Goal: Transaction & Acquisition: Purchase product/service

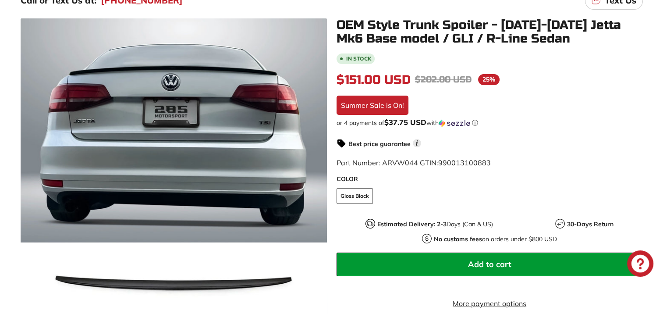
click at [531, 265] on button "Add to cart" at bounding box center [490, 264] width 306 height 24
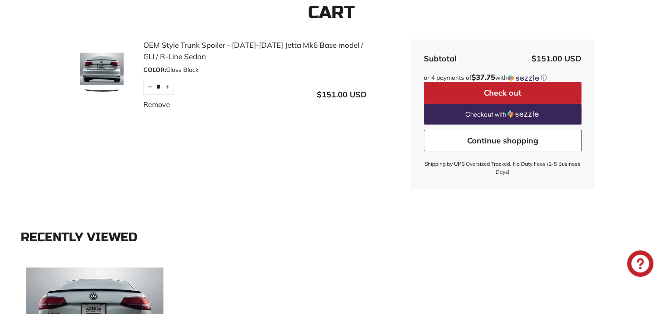
scroll to position [132, 0]
click at [498, 90] on button "Check out" at bounding box center [503, 93] width 158 height 22
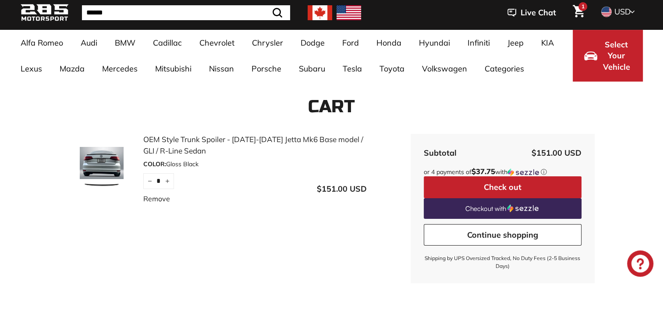
scroll to position [0, 0]
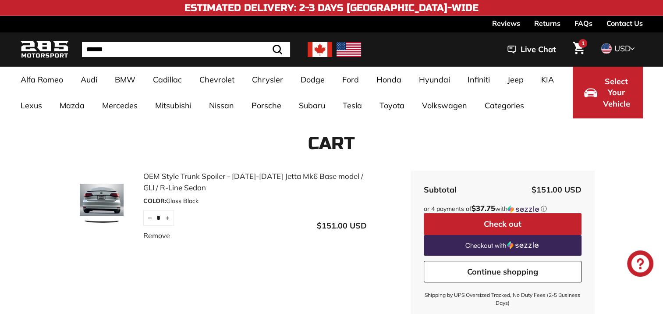
click at [580, 49] on icon "Cart" at bounding box center [579, 48] width 12 height 13
click at [160, 233] on link "Remove" at bounding box center [156, 235] width 27 height 11
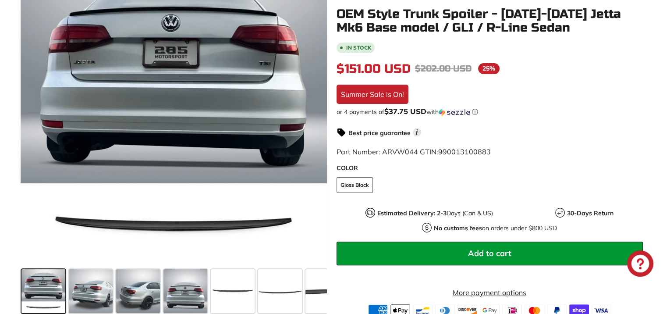
scroll to position [175, 0]
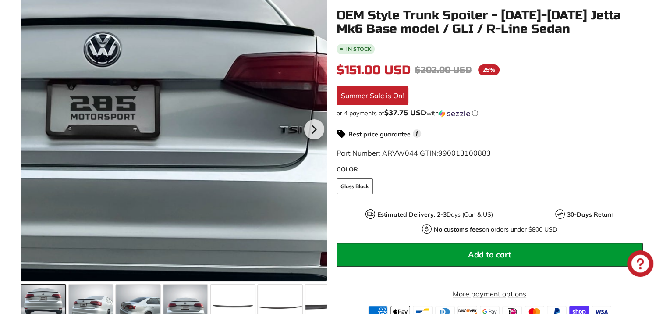
click at [239, 27] on div at bounding box center [174, 128] width 306 height 306
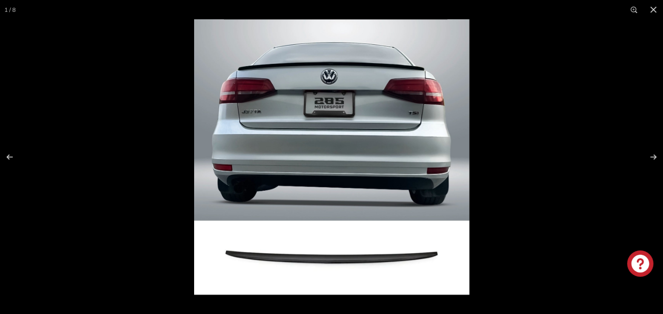
click at [356, 71] on img at bounding box center [331, 156] width 275 height 275
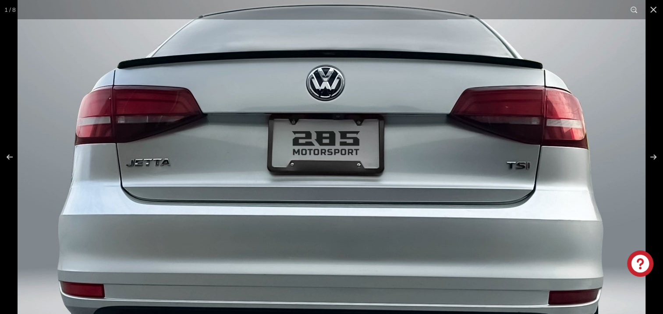
click at [518, 191] on img at bounding box center [332, 266] width 628 height 628
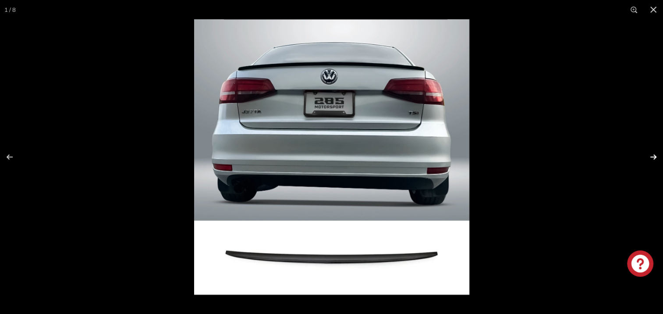
click at [655, 156] on button at bounding box center [648, 157] width 31 height 44
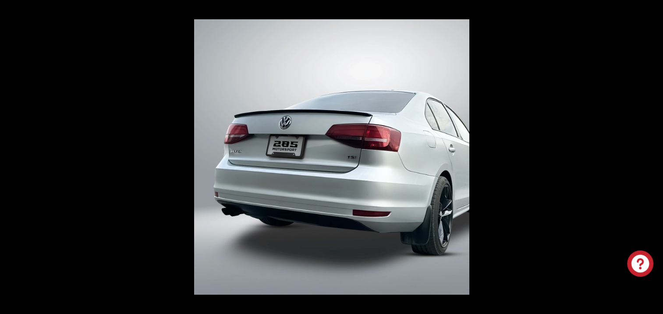
click at [655, 156] on button at bounding box center [648, 157] width 31 height 44
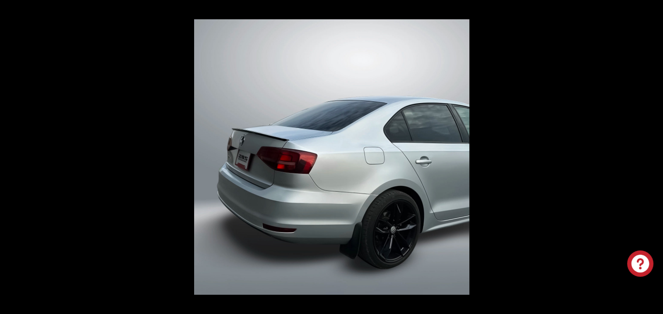
click at [656, 156] on button at bounding box center [648, 157] width 31 height 44
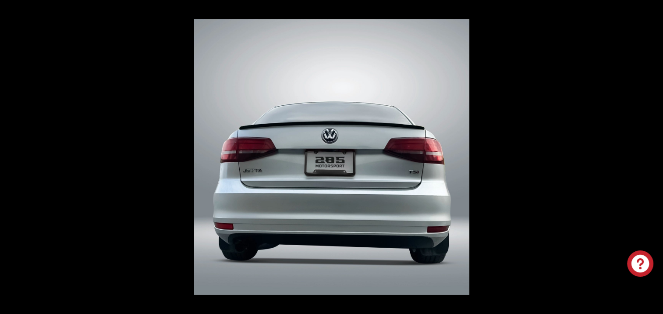
click at [656, 156] on button at bounding box center [648, 157] width 31 height 44
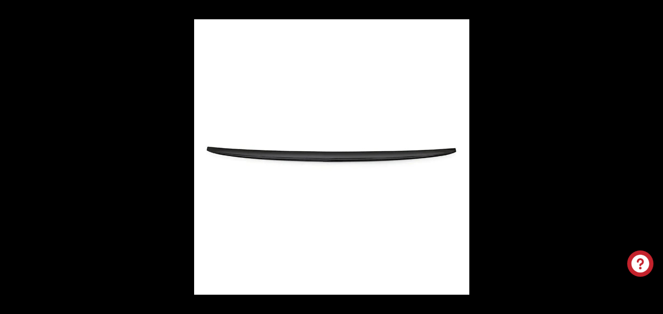
click at [656, 156] on button at bounding box center [648, 157] width 31 height 44
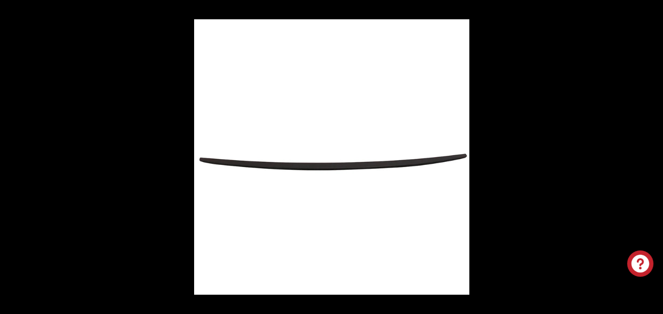
click at [656, 156] on button at bounding box center [648, 157] width 31 height 44
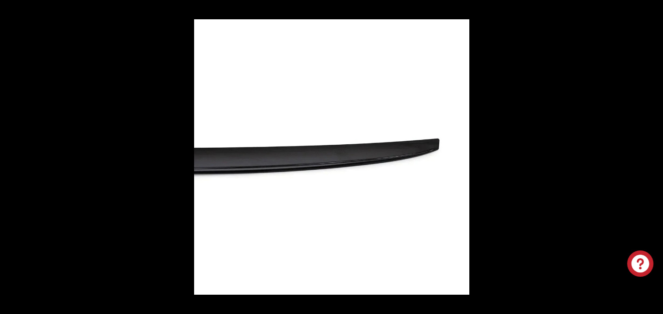
scroll to position [0, 71]
click at [656, 156] on button at bounding box center [648, 157] width 31 height 44
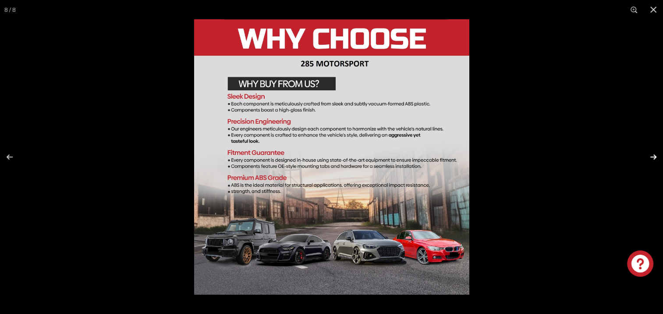
click at [640, 165] on button at bounding box center [648, 157] width 31 height 44
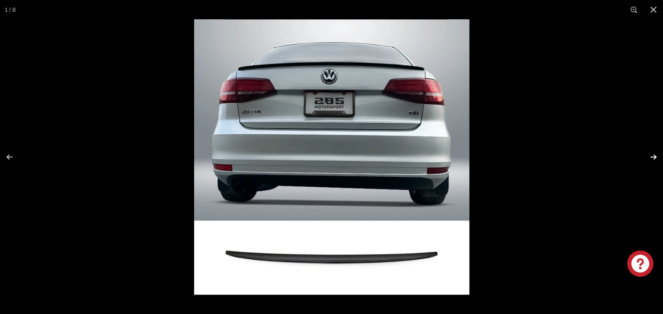
scroll to position [0, 0]
click at [654, 10] on button at bounding box center [653, 9] width 19 height 19
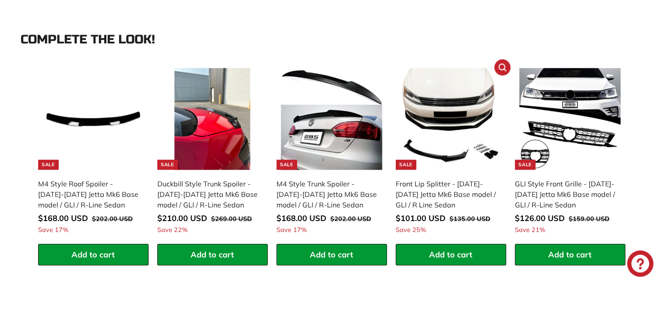
scroll to position [833, 0]
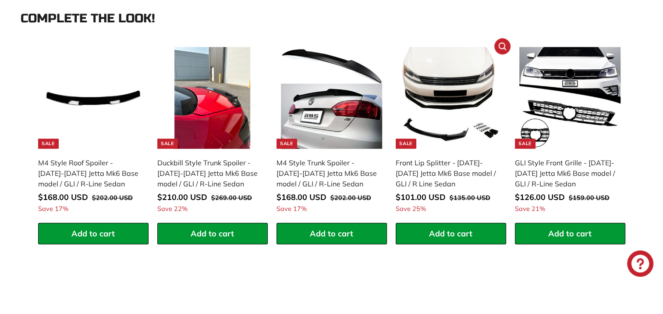
click at [437, 96] on img at bounding box center [451, 98] width 102 height 102
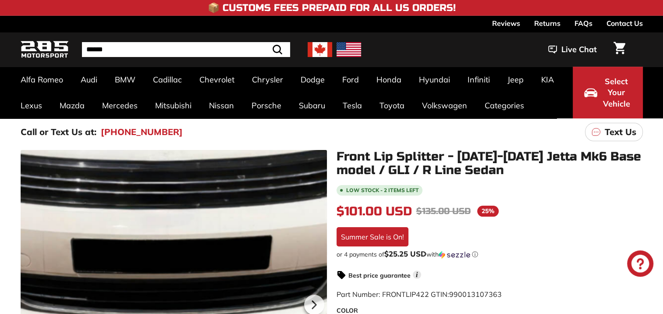
scroll to position [132, 0]
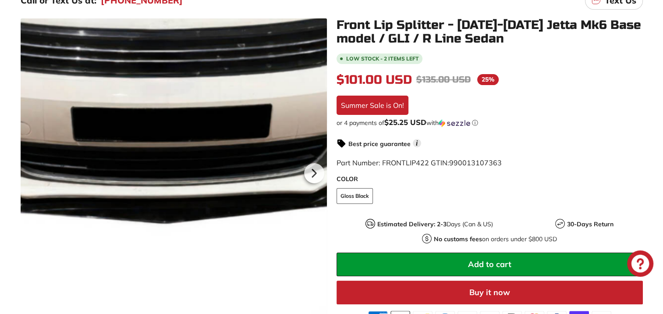
click at [173, 191] on div at bounding box center [174, 171] width 306 height 306
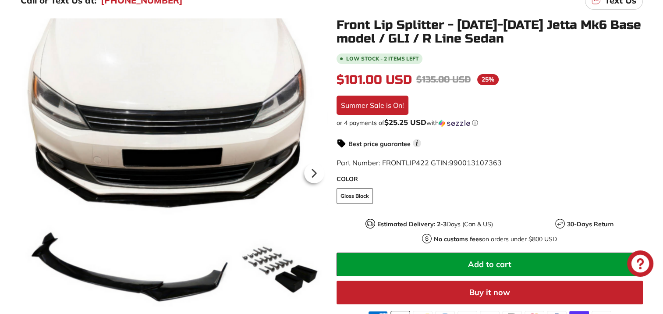
scroll to position [0, 0]
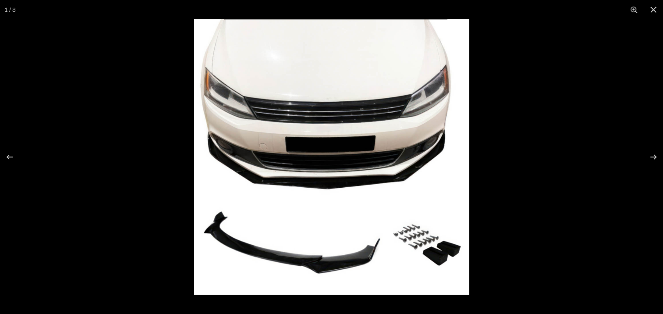
click at [275, 182] on img at bounding box center [331, 156] width 275 height 275
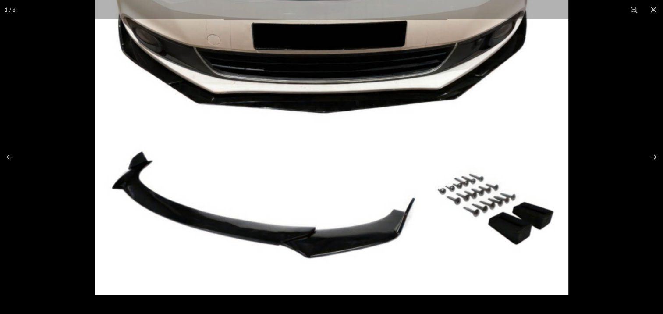
click at [324, 235] on img at bounding box center [331, 57] width 473 height 473
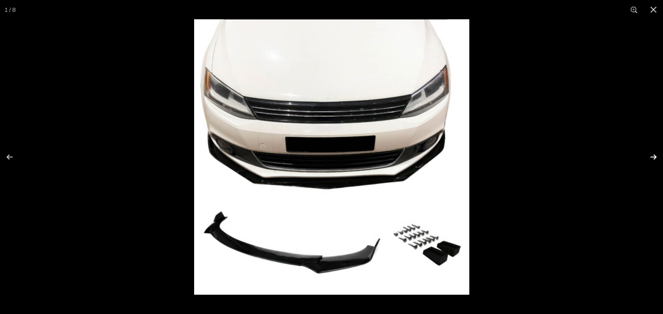
click at [651, 156] on button at bounding box center [648, 157] width 31 height 44
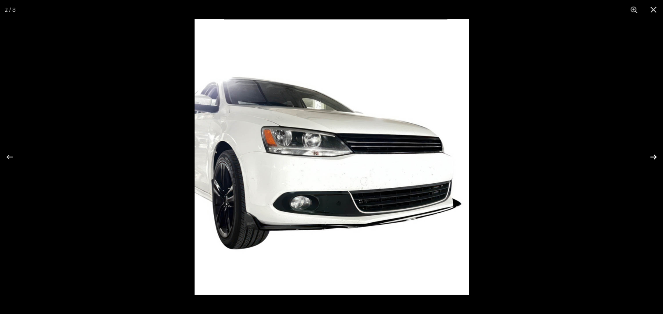
click at [654, 156] on button at bounding box center [648, 157] width 31 height 44
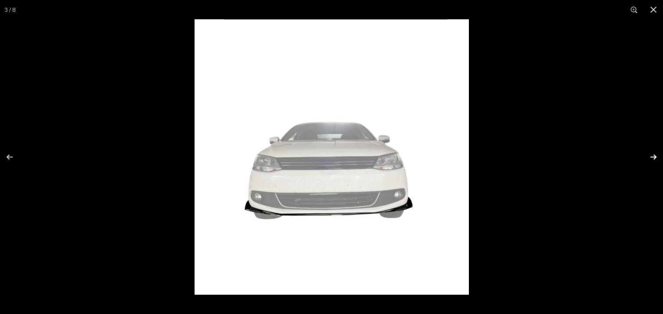
click at [654, 156] on button at bounding box center [648, 157] width 31 height 44
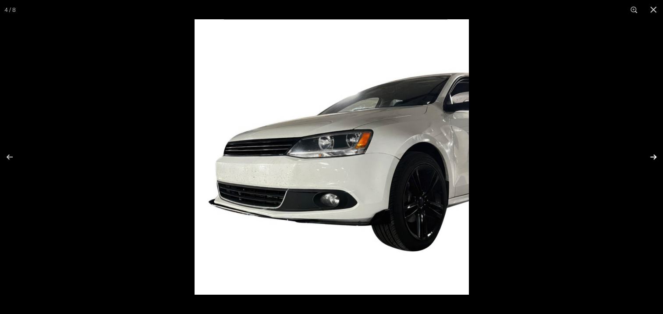
click at [654, 156] on button at bounding box center [648, 157] width 31 height 44
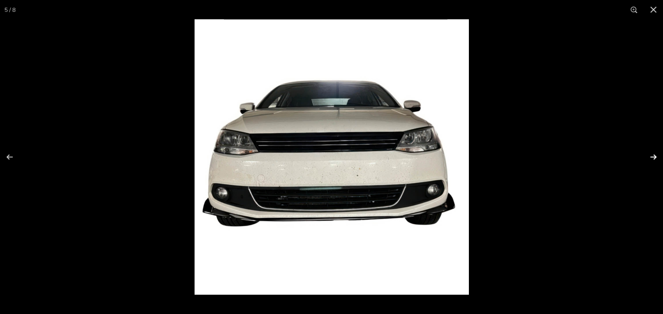
click at [654, 156] on button at bounding box center [648, 157] width 31 height 44
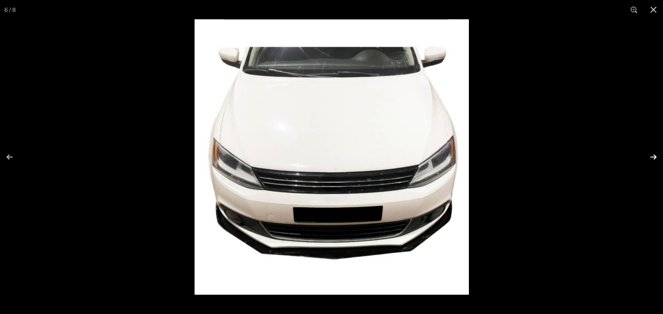
click at [654, 156] on button at bounding box center [648, 157] width 31 height 44
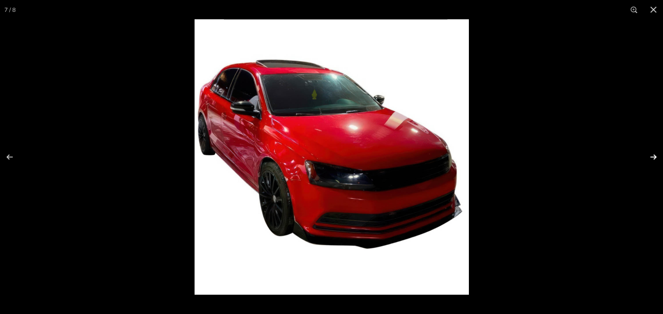
scroll to position [0, 70]
click at [654, 156] on button at bounding box center [648, 157] width 31 height 44
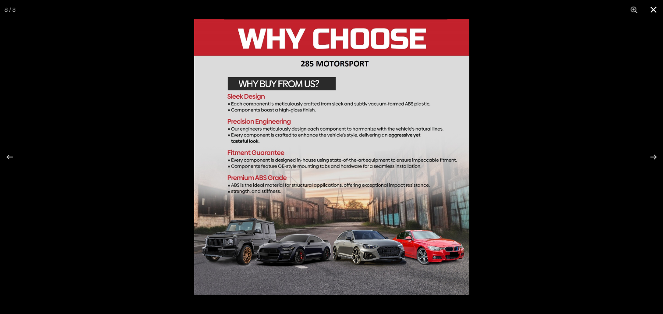
click at [656, 10] on button at bounding box center [653, 9] width 19 height 19
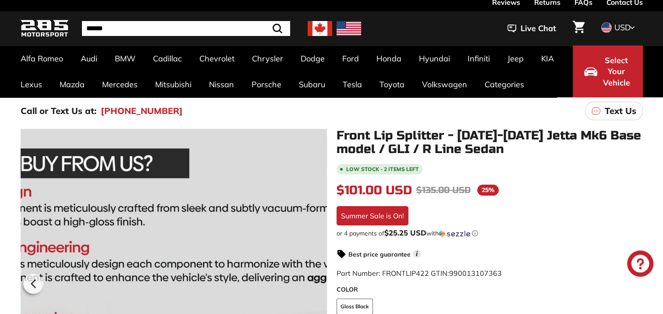
scroll to position [0, 0]
